Goal: Task Accomplishment & Management: Complete application form

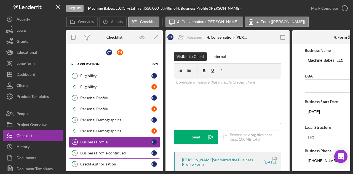
scroll to position [14, 0]
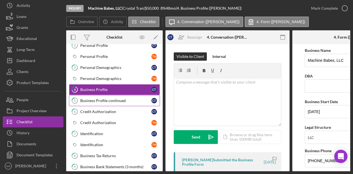
click at [118, 98] on div "Business Profile continued" at bounding box center [115, 100] width 71 height 4
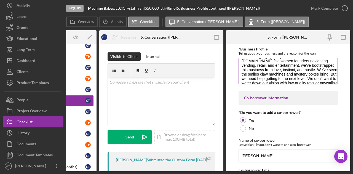
scroll to position [28, 0]
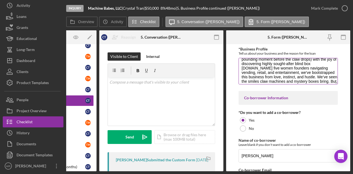
click at [261, 68] on textarea "Machine Babes is an Asian-American woman-owned, Oakland-based business creating…" at bounding box center [287, 71] width 99 height 26
click at [246, 67] on textarea "Machine Babes is an Asian-American woman-owned, Oakland-based business creating…" at bounding box center [287, 71] width 99 height 26
click at [251, 69] on textarea "Machine Babes is an Asian-American woman-owned, Oakland-based business creating…" at bounding box center [287, 71] width 99 height 26
click at [248, 70] on textarea "Machine Babes is an Asian-American woman-owned, Oakland-based business creating…" at bounding box center [287, 71] width 99 height 26
click at [250, 64] on textarea "Machine Babes is an Asian-American woman-owned, Oakland-based business creating…" at bounding box center [287, 71] width 99 height 26
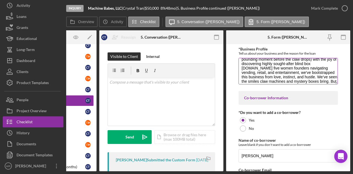
click at [250, 69] on textarea "Machine Babes is an Asian-American woman-owned, Oakland-based business creating…" at bounding box center [287, 71] width 99 height 26
type textarea "Machine Babes is an Asian-American woman-owned, Oakland-based business creating…"
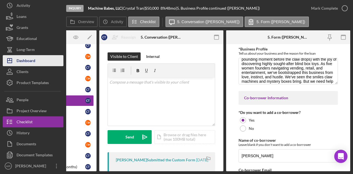
click at [40, 58] on button "Icon/Dashboard Dashboard" at bounding box center [33, 60] width 61 height 11
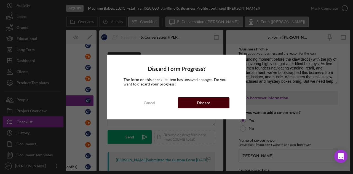
click at [222, 102] on button "Discard" at bounding box center [204, 102] width 52 height 11
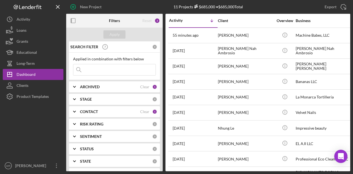
click at [74, 24] on icon "button" at bounding box center [73, 21] width 12 height 12
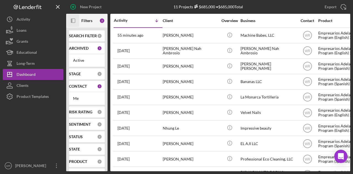
click at [75, 19] on icon "Icon/Panel Side Expand" at bounding box center [73, 21] width 12 height 12
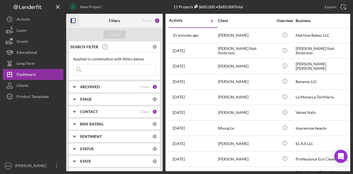
click at [90, 112] on b "CONTACT" at bounding box center [89, 111] width 18 height 4
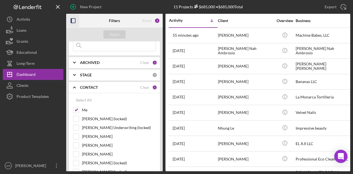
scroll to position [55, 0]
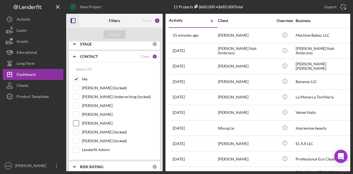
click at [96, 126] on div "Gloria Murillo" at bounding box center [114, 124] width 83 height 9
click at [96, 123] on label "Gloria Murillo" at bounding box center [119, 123] width 74 height 6
click at [79, 123] on input "Gloria Murillo" at bounding box center [76, 123] width 6 height 6
click at [120, 31] on button "Apply" at bounding box center [114, 34] width 22 height 8
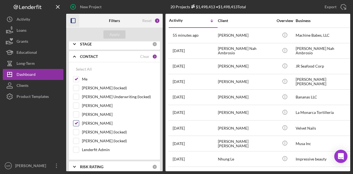
click at [91, 121] on label "Gloria Murillo" at bounding box center [119, 123] width 74 height 6
click at [79, 121] on input "Gloria Murillo" at bounding box center [76, 123] width 6 height 6
checkbox input "false"
click at [111, 32] on div "Apply" at bounding box center [114, 34] width 10 height 8
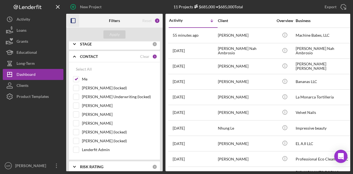
click at [74, 18] on icon "button" at bounding box center [73, 21] width 12 height 12
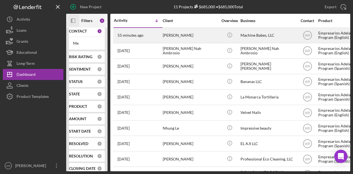
click at [199, 39] on div "[PERSON_NAME]" at bounding box center [189, 35] width 55 height 15
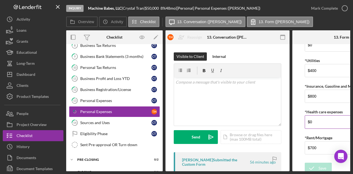
scroll to position [70, 0]
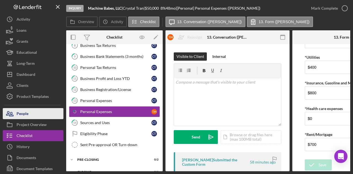
click at [45, 117] on button "People" at bounding box center [33, 113] width 61 height 11
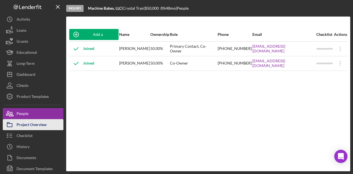
click at [43, 124] on div "Project Overview" at bounding box center [32, 125] width 30 height 12
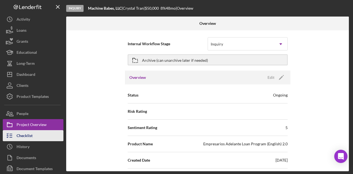
click at [29, 134] on div "Checklist" at bounding box center [25, 136] width 16 height 12
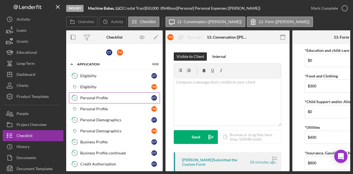
click at [109, 95] on link "2 Personal Profile C T" at bounding box center [114, 97] width 91 height 11
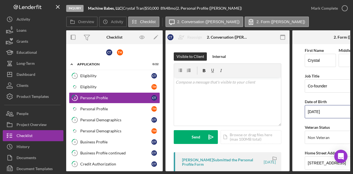
drag, startPoint x: 333, startPoint y: 113, endPoint x: 297, endPoint y: 113, distance: 35.8
click at [297, 113] on form "First Name Crystal Middle Name Last Name Tran Job Title Co-founder Date of Birt…" at bounding box center [354, 107] width 124 height 127
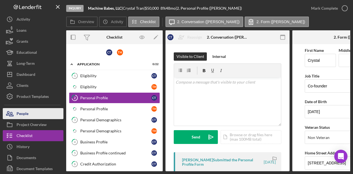
click at [41, 113] on button "People" at bounding box center [33, 113] width 61 height 11
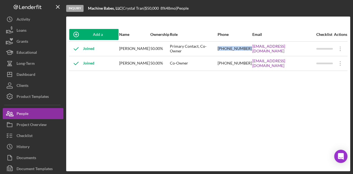
drag, startPoint x: 226, startPoint y: 52, endPoint x: 256, endPoint y: 50, distance: 29.8
click at [256, 50] on tr "Joined Crystal Tran 50.00% Primary Contact, Co-Owner (510) 213-5983 machinebabe…" at bounding box center [208, 48] width 278 height 15
copy tr "(510) 213-5983"
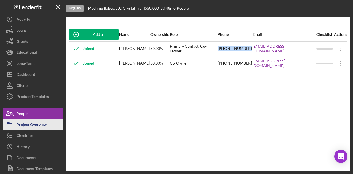
click at [44, 126] on div "Project Overview" at bounding box center [32, 125] width 30 height 12
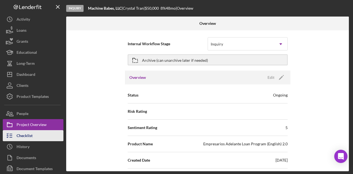
click at [37, 131] on button "Checklist" at bounding box center [33, 135] width 61 height 11
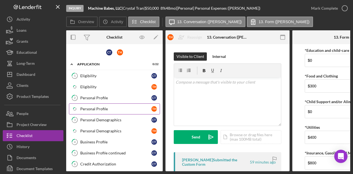
click at [103, 107] on div "Personal Profile" at bounding box center [115, 109] width 71 height 4
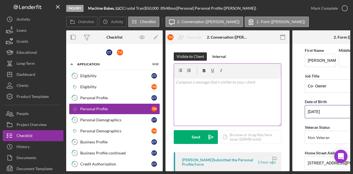
drag, startPoint x: 330, startPoint y: 111, endPoint x: 278, endPoint y: 118, distance: 52.2
click at [277, 118] on div "Overview Internal Workflow Stage Inquiry Icon/Dropdown Arrow Archive (can unarc…" at bounding box center [208, 100] width 284 height 141
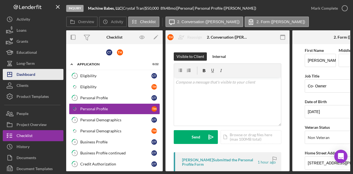
click at [32, 72] on div "Dashboard" at bounding box center [26, 75] width 19 height 12
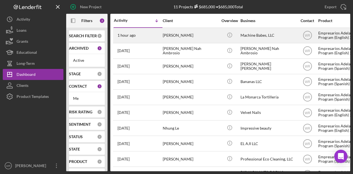
click at [211, 32] on div "[PERSON_NAME]" at bounding box center [189, 35] width 55 height 15
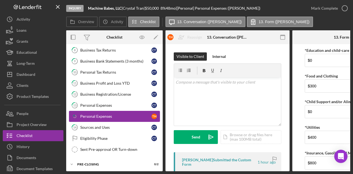
scroll to position [162, 0]
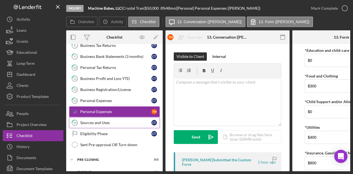
click at [98, 120] on div "Sources and Uses" at bounding box center [115, 122] width 71 height 4
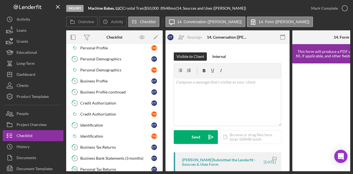
scroll to position [52, 0]
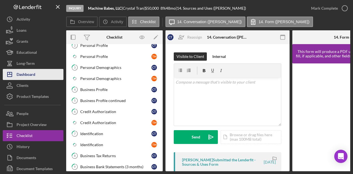
click at [42, 75] on button "Icon/Dashboard Dashboard" at bounding box center [33, 74] width 61 height 11
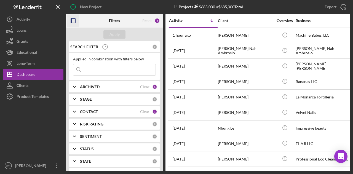
click at [75, 19] on icon "button" at bounding box center [73, 21] width 12 height 12
click at [72, 20] on icon "button" at bounding box center [73, 21] width 12 height 12
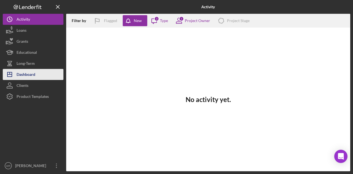
click at [47, 72] on button "Icon/Dashboard Dashboard" at bounding box center [33, 74] width 61 height 11
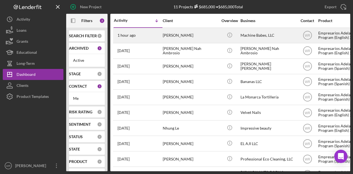
click at [179, 32] on div "[PERSON_NAME]" at bounding box center [189, 35] width 55 height 15
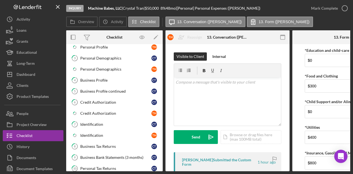
scroll to position [53, 0]
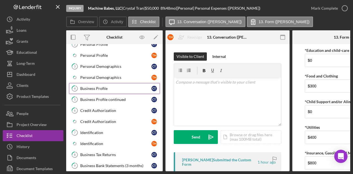
click at [101, 86] on div "Business Profile" at bounding box center [115, 88] width 71 height 4
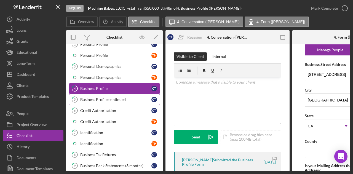
click at [93, 99] on div "Business Profile continued" at bounding box center [115, 99] width 71 height 4
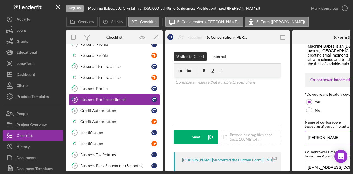
scroll to position [42, 0]
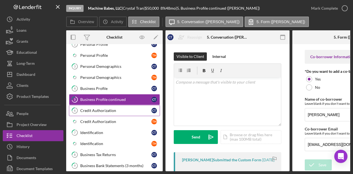
click at [102, 108] on div "Credit Authorization" at bounding box center [115, 110] width 71 height 4
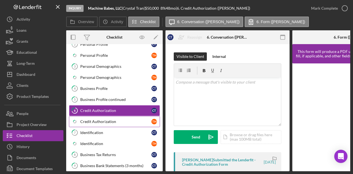
click at [99, 119] on div "Credit Authorization" at bounding box center [115, 121] width 71 height 4
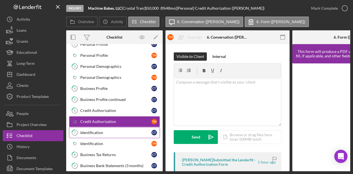
click at [97, 130] on div "Identification" at bounding box center [115, 132] width 71 height 4
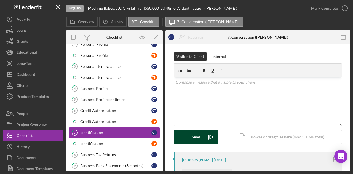
scroll to position [83, 0]
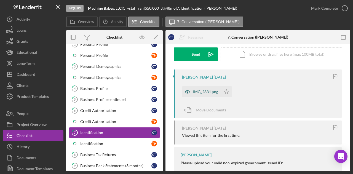
click at [204, 91] on div "IMG_2831.png" at bounding box center [205, 92] width 25 height 4
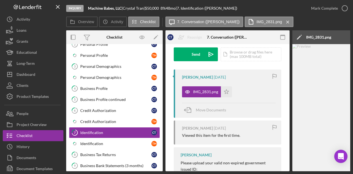
drag, startPoint x: 255, startPoint y: 171, endPoint x: 292, endPoint y: 170, distance: 37.5
click at [292, 170] on div "Overview Internal Workflow Stage Inquiry Icon/Dropdown Arrow Archive (can unarc…" at bounding box center [208, 100] width 284 height 141
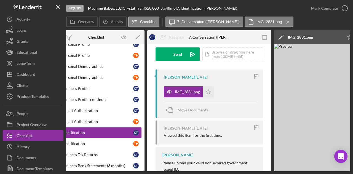
scroll to position [0, 17]
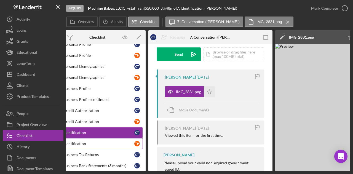
click at [108, 142] on div "Identification" at bounding box center [98, 143] width 71 height 4
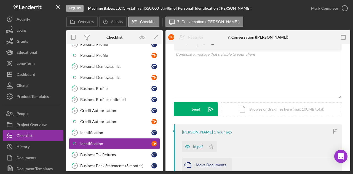
scroll to position [55, 0]
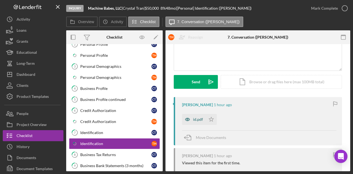
click at [198, 119] on div "id.pdf" at bounding box center [198, 119] width 10 height 4
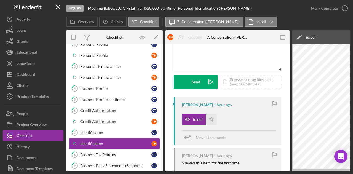
drag, startPoint x: 225, startPoint y: 171, endPoint x: 266, endPoint y: 170, distance: 40.5
click at [266, 170] on div "Overview Internal Workflow Stage Inquiry Icon/Dropdown Arrow Archive (can unarc…" at bounding box center [208, 100] width 284 height 141
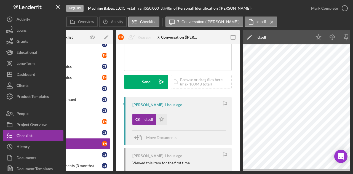
scroll to position [0, 0]
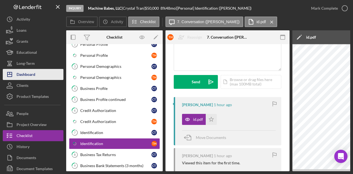
click at [39, 76] on button "Icon/Dashboard Dashboard" at bounding box center [33, 74] width 61 height 11
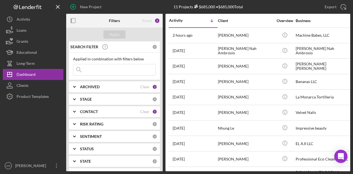
click at [88, 113] on b "CONTACT" at bounding box center [89, 111] width 18 height 4
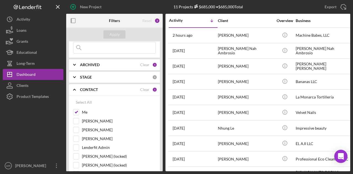
scroll to position [55, 0]
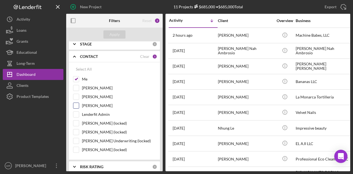
click at [89, 106] on label "Gloria Murillo" at bounding box center [119, 106] width 74 height 6
click at [79, 106] on input "Gloria Murillo" at bounding box center [76, 106] width 6 height 6
click at [124, 32] on div "Apply" at bounding box center [114, 35] width 96 height 14
click at [124, 33] on button "Apply" at bounding box center [114, 34] width 22 height 8
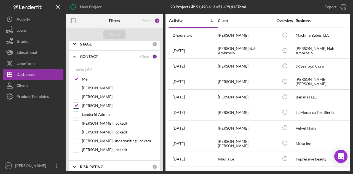
click at [92, 104] on label "Gloria Murillo" at bounding box center [119, 106] width 74 height 6
click at [79, 104] on input "Gloria Murillo" at bounding box center [76, 106] width 6 height 6
checkbox input "false"
click at [120, 35] on button "Apply" at bounding box center [114, 34] width 22 height 8
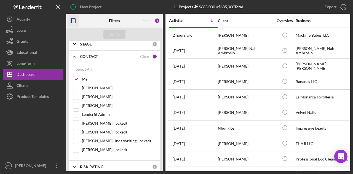
click at [73, 20] on icon "button" at bounding box center [73, 21] width 12 height 12
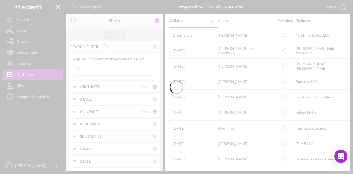
click at [74, 22] on div at bounding box center [176, 87] width 353 height 174
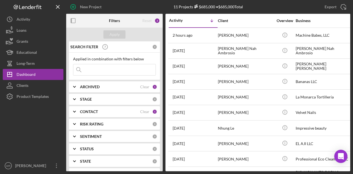
click at [74, 22] on icon "button" at bounding box center [73, 21] width 12 height 12
